Goal: Information Seeking & Learning: Learn about a topic

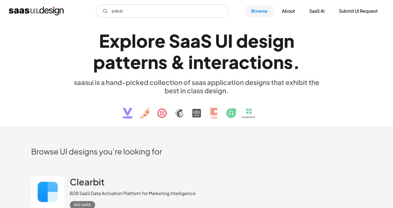
click at [115, 10] on input "pabel" at bounding box center [162, 10] width 132 height 13
click at [119, 11] on input "pabel" at bounding box center [162, 10] width 132 height 13
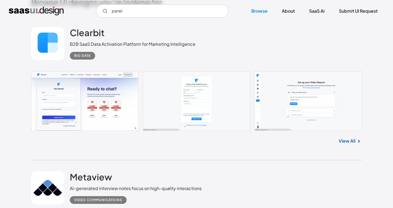
scroll to position [147, 0]
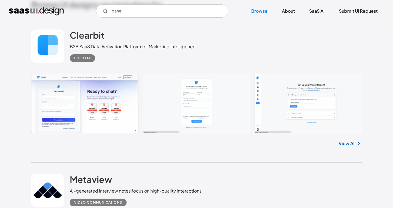
type input "panel"
click at [345, 144] on link "View All" at bounding box center [346, 143] width 17 height 7
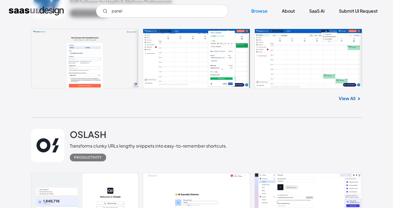
scroll to position [969, 0]
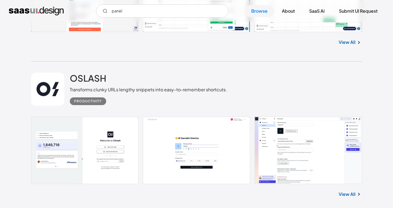
click at [351, 197] on link "View All" at bounding box center [346, 194] width 17 height 7
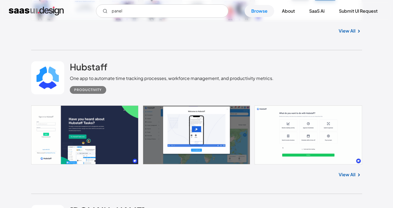
scroll to position [1490, 0]
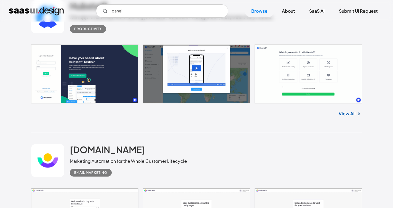
click at [345, 115] on link "View All" at bounding box center [346, 113] width 17 height 7
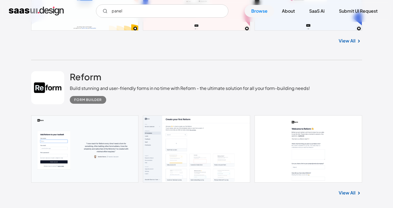
scroll to position [1874, 0]
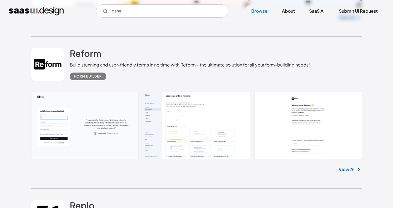
click at [351, 168] on link "View All" at bounding box center [346, 169] width 17 height 7
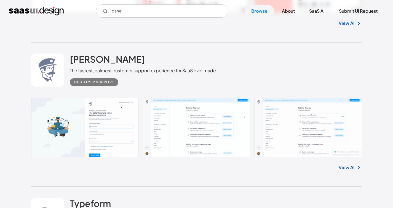
scroll to position [2326, 0]
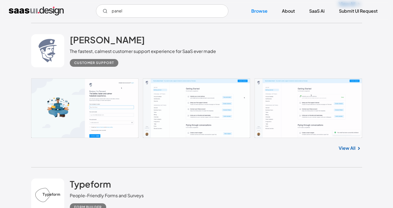
click at [352, 151] on link "View All" at bounding box center [346, 148] width 17 height 7
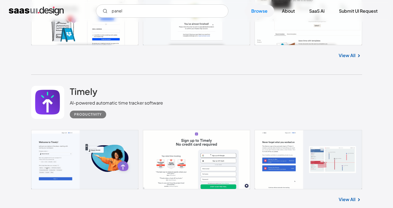
scroll to position [2916, 0]
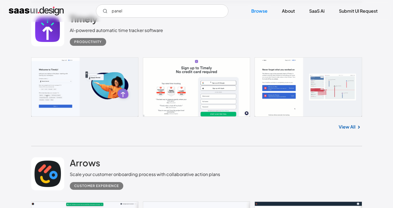
click at [352, 130] on link "View All" at bounding box center [346, 126] width 17 height 7
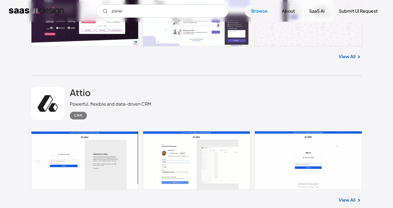
scroll to position [3487, 0]
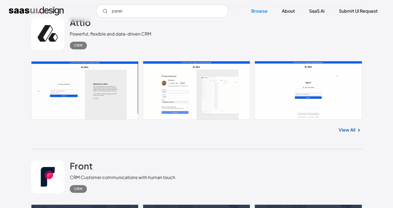
click at [354, 133] on link "View All" at bounding box center [346, 130] width 17 height 7
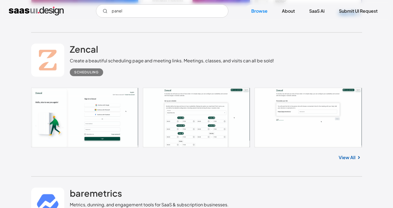
scroll to position [4495, 0]
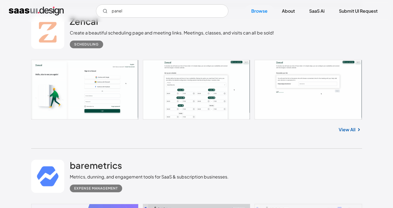
click at [345, 133] on link "View All" at bounding box center [346, 129] width 17 height 7
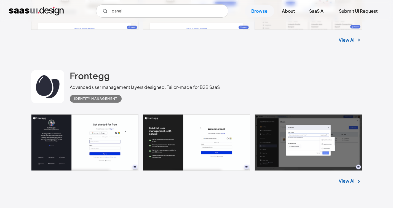
scroll to position [5916, 0]
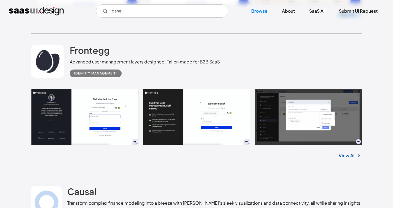
click at [350, 153] on link "View All" at bounding box center [346, 155] width 17 height 7
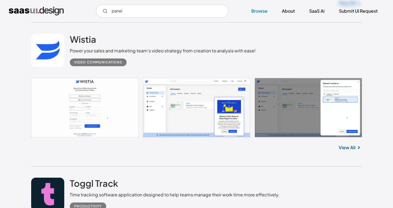
scroll to position [6508, 0]
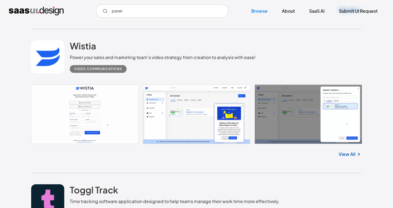
click at [353, 155] on link "View All" at bounding box center [346, 154] width 17 height 7
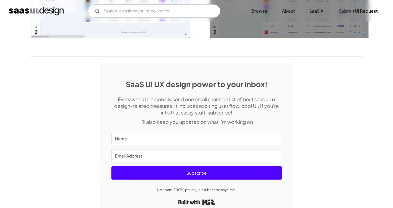
scroll to position [1084, 0]
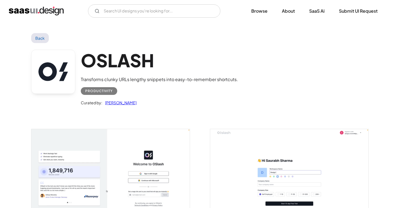
click at [40, 37] on link "Back" at bounding box center [40, 38] width 18 height 10
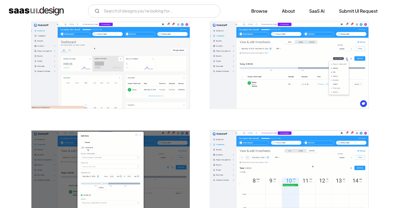
scroll to position [671, 0]
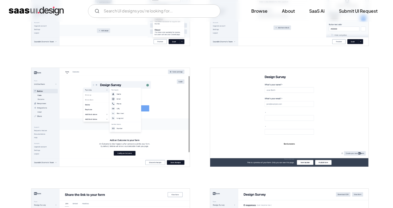
scroll to position [590, 0]
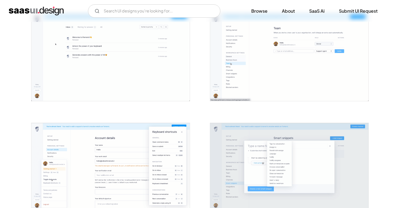
scroll to position [904, 0]
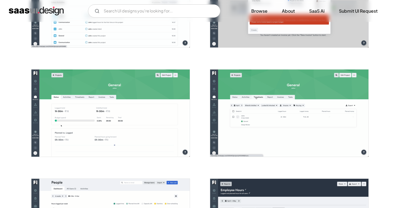
scroll to position [1190, 0]
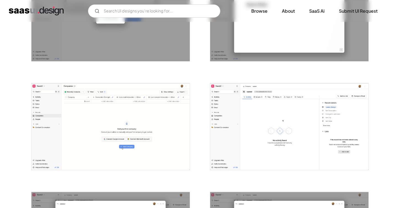
scroll to position [998, 0]
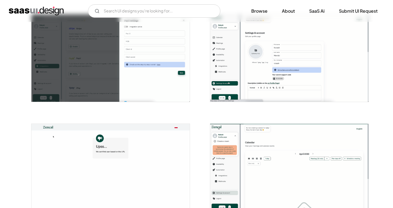
scroll to position [1181, 0]
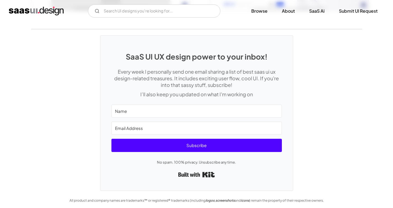
scroll to position [1354, 0]
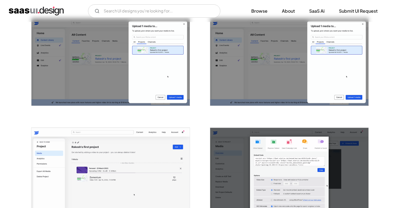
scroll to position [219, 0]
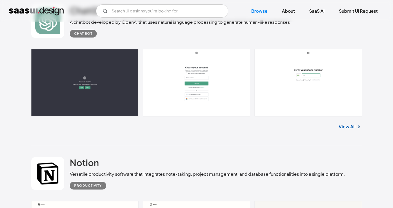
scroll to position [7439, 0]
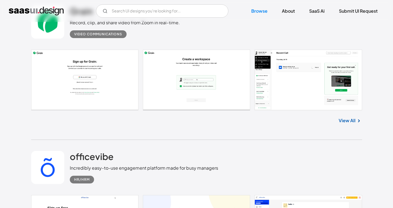
scroll to position [8218, 0]
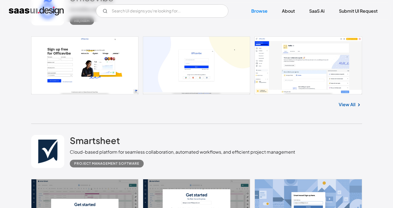
scroll to position [8472, 0]
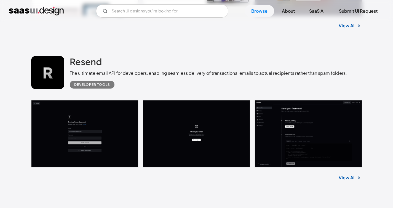
scroll to position [8946, 0]
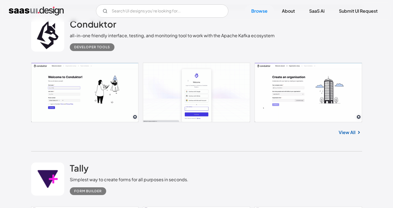
scroll to position [9473, 0]
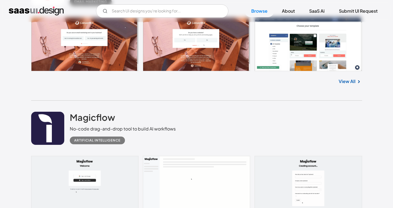
scroll to position [10352, 0]
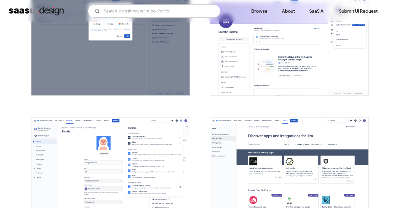
scroll to position [1283, 0]
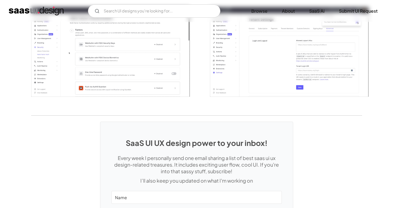
scroll to position [1430, 0]
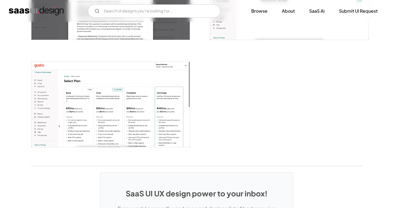
scroll to position [1429, 0]
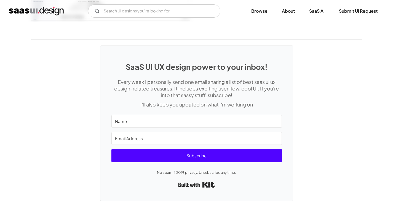
scroll to position [1670, 0]
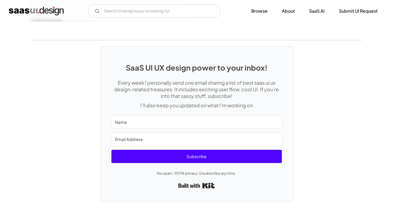
scroll to position [1429, 0]
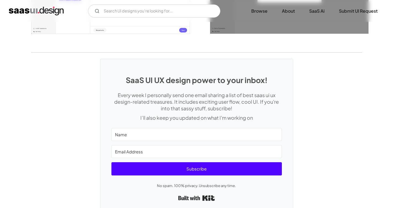
scroll to position [957, 0]
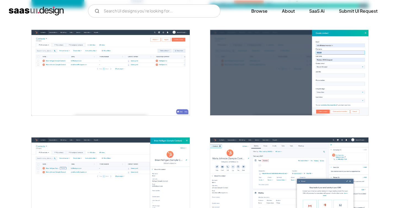
scroll to position [313, 0]
